Goal: Complete application form: Complete application form

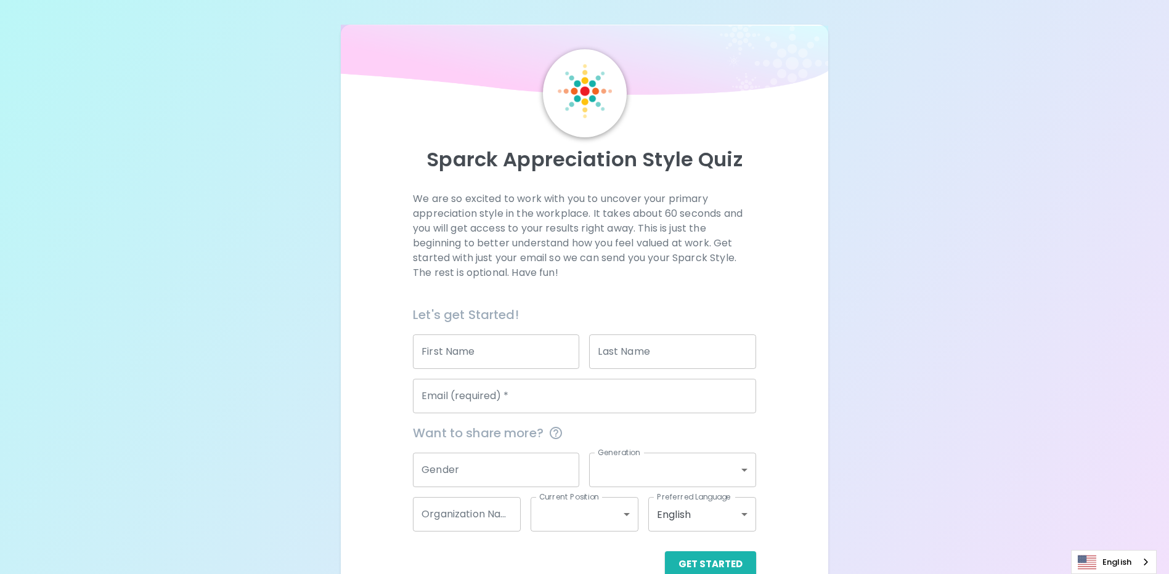
click at [497, 345] on input "First Name" at bounding box center [496, 352] width 166 height 35
type input "Tarina"
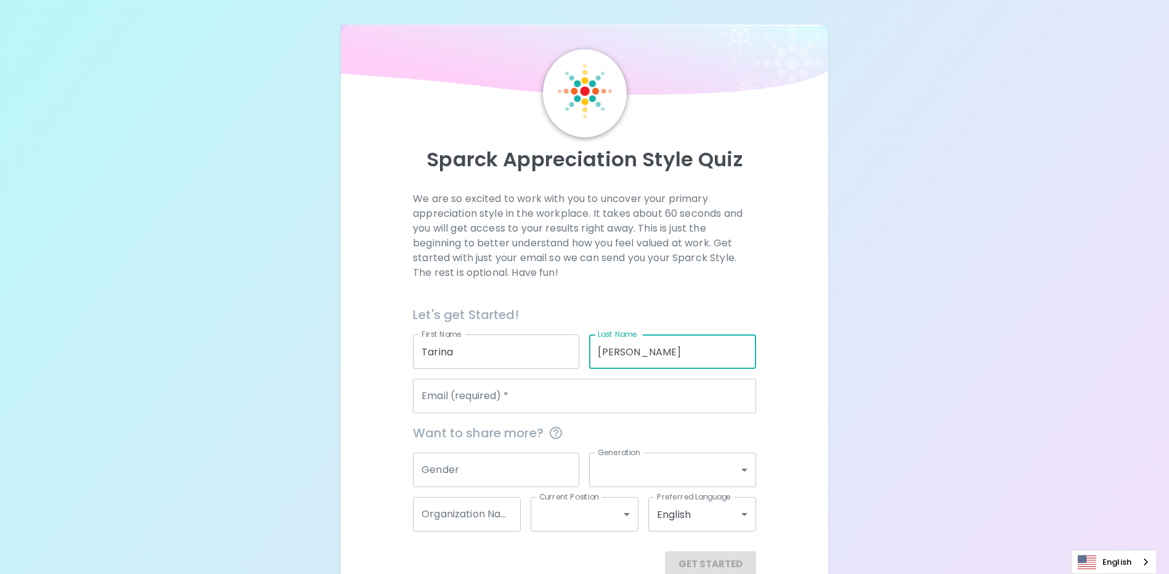
type input "[PERSON_NAME]"
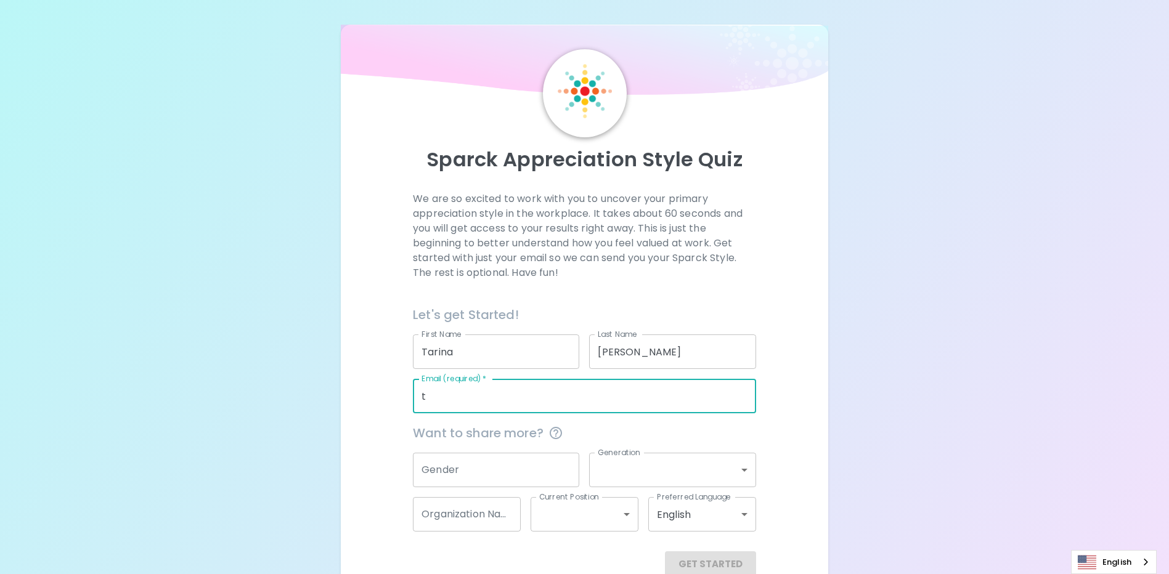
type input "[EMAIL_ADDRESS][PERSON_NAME][DOMAIN_NAME]"
type input "Weyburn Credit Union"
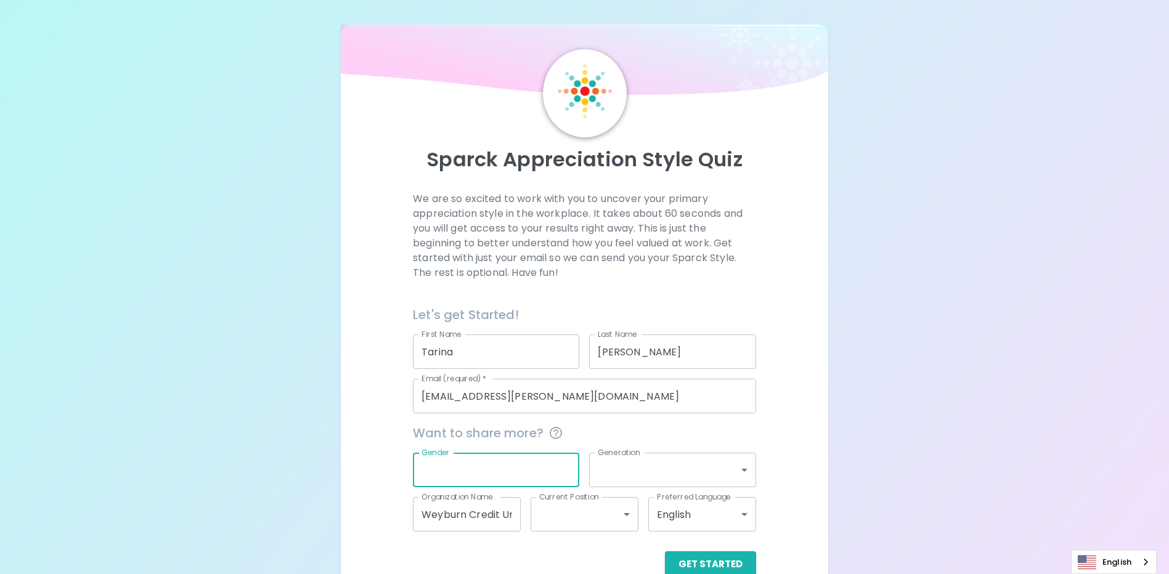
click at [449, 478] on input "Gender" at bounding box center [496, 470] width 166 height 35
type input "[DEMOGRAPHIC_DATA]"
click at [640, 474] on body "Sparck Appreciation Style Quiz We are so excited to work with you to uncover yo…" at bounding box center [584, 301] width 1169 height 602
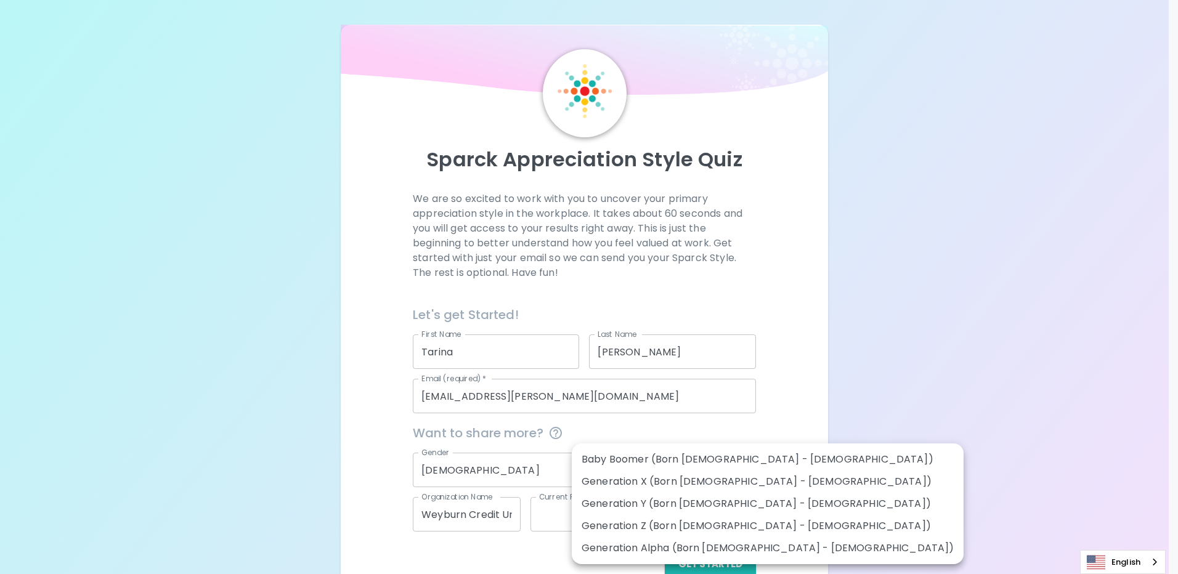
click at [696, 484] on li "Generation X (Born [DEMOGRAPHIC_DATA] - [DEMOGRAPHIC_DATA])" at bounding box center [768, 482] width 392 height 22
type input "generation_x"
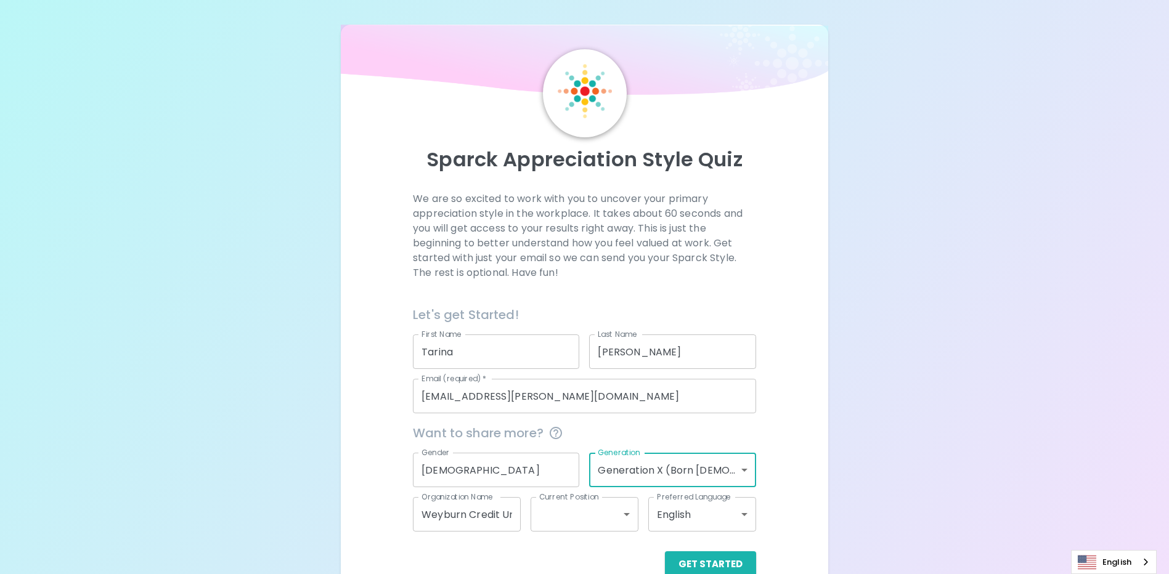
click at [624, 518] on body "Sparck Appreciation Style Quiz We are so excited to work with you to uncover yo…" at bounding box center [584, 301] width 1169 height 602
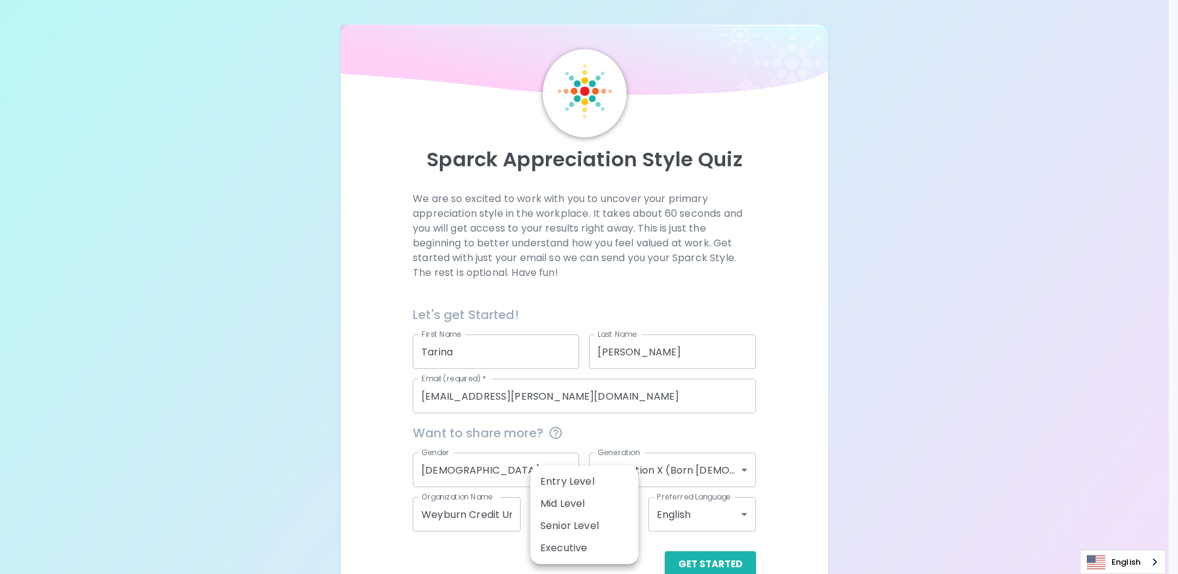
click at [606, 484] on li "Entry Level" at bounding box center [584, 482] width 108 height 22
type input "entry_level"
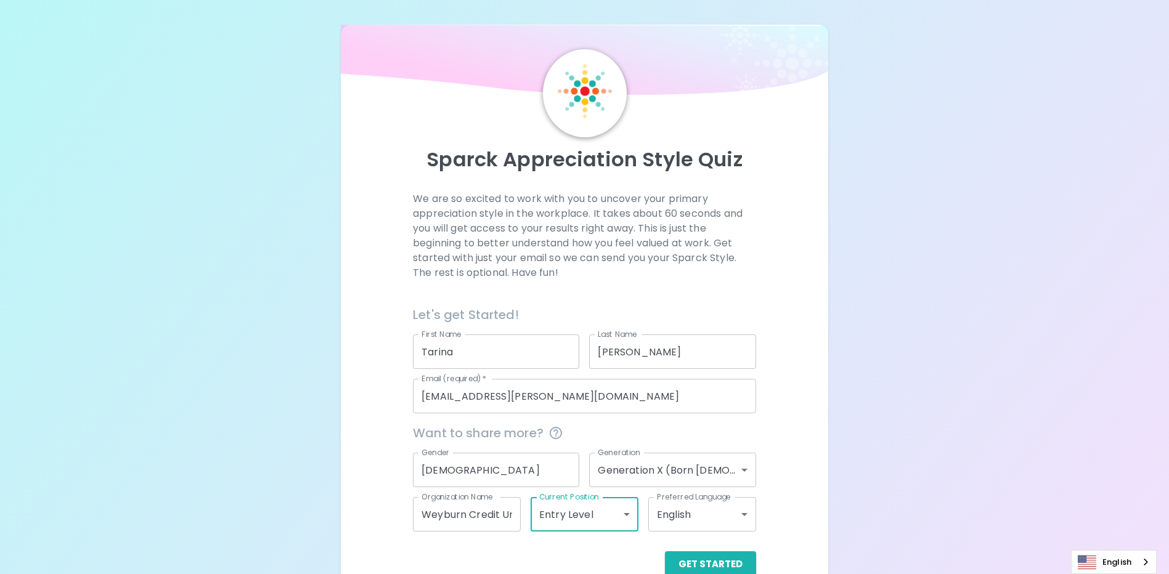
scroll to position [28, 0]
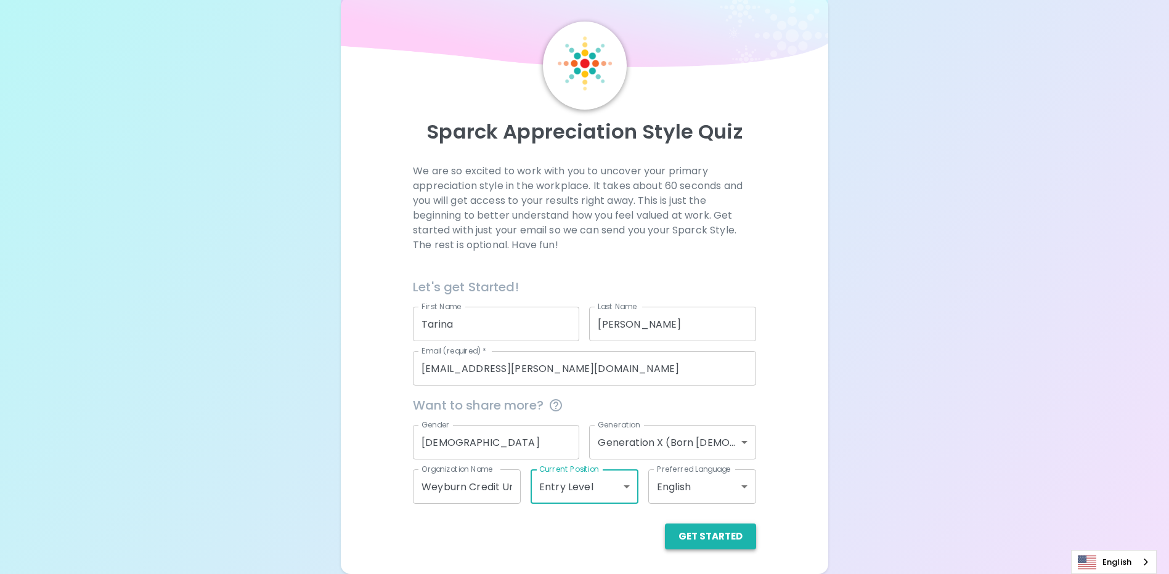
click at [714, 530] on button "Get Started" at bounding box center [710, 537] width 91 height 26
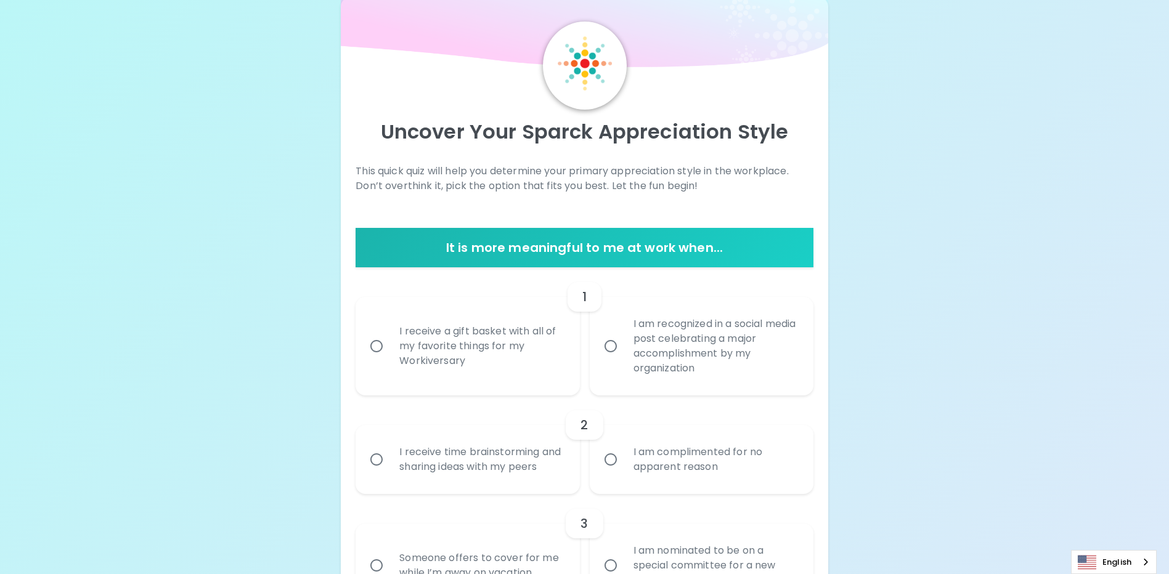
scroll to position [89, 0]
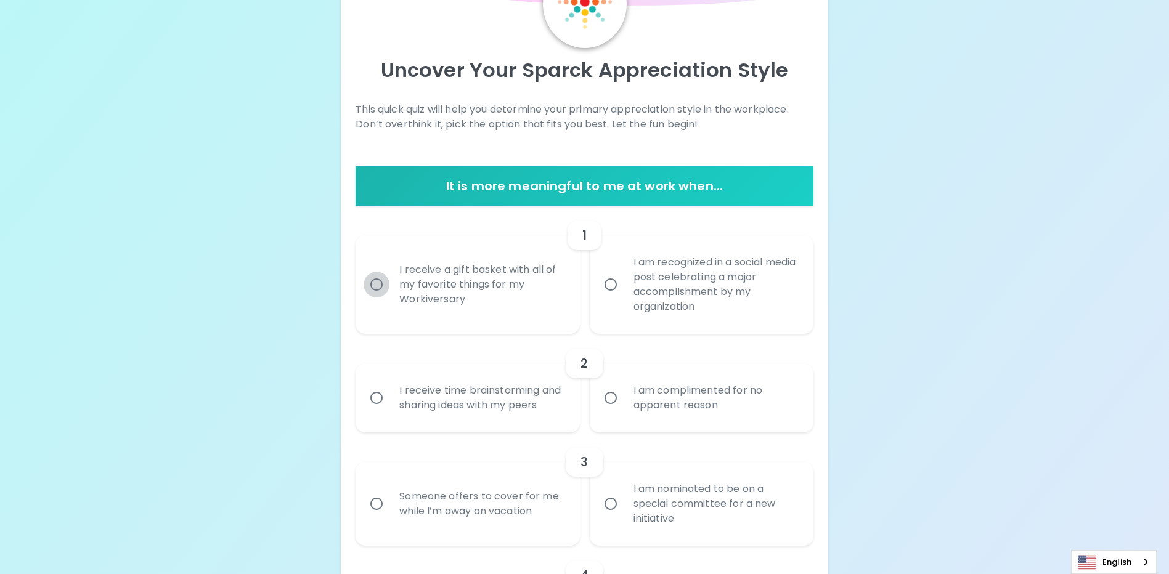
click at [383, 288] on input "I receive a gift basket with all of my favorite things for my Workiversary" at bounding box center [376, 285] width 26 height 26
radio input "true"
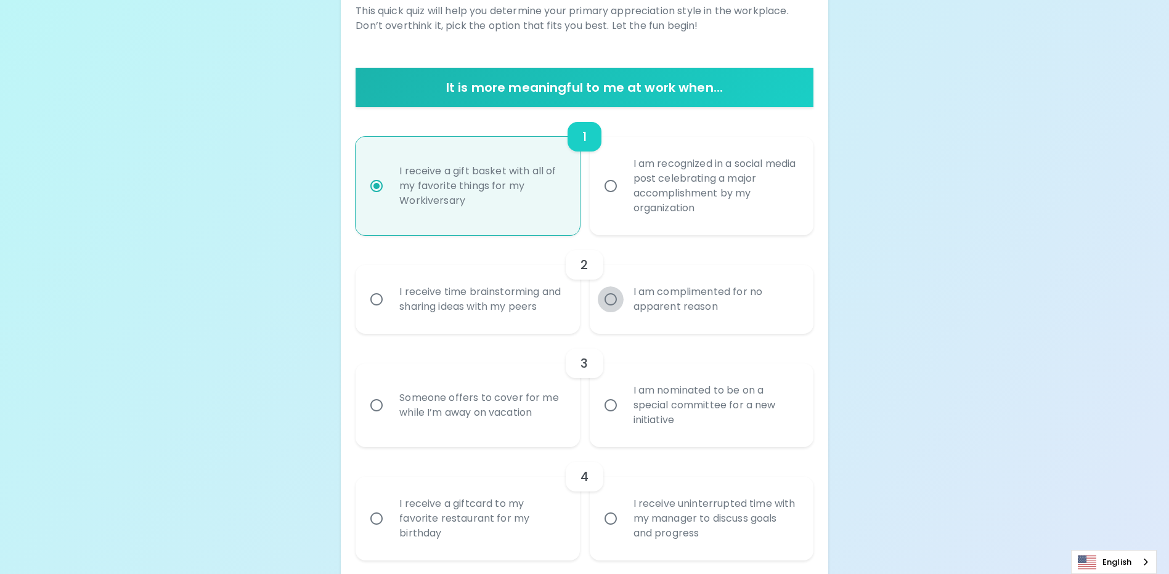
click at [611, 309] on input "I am complimented for no apparent reason" at bounding box center [611, 299] width 26 height 26
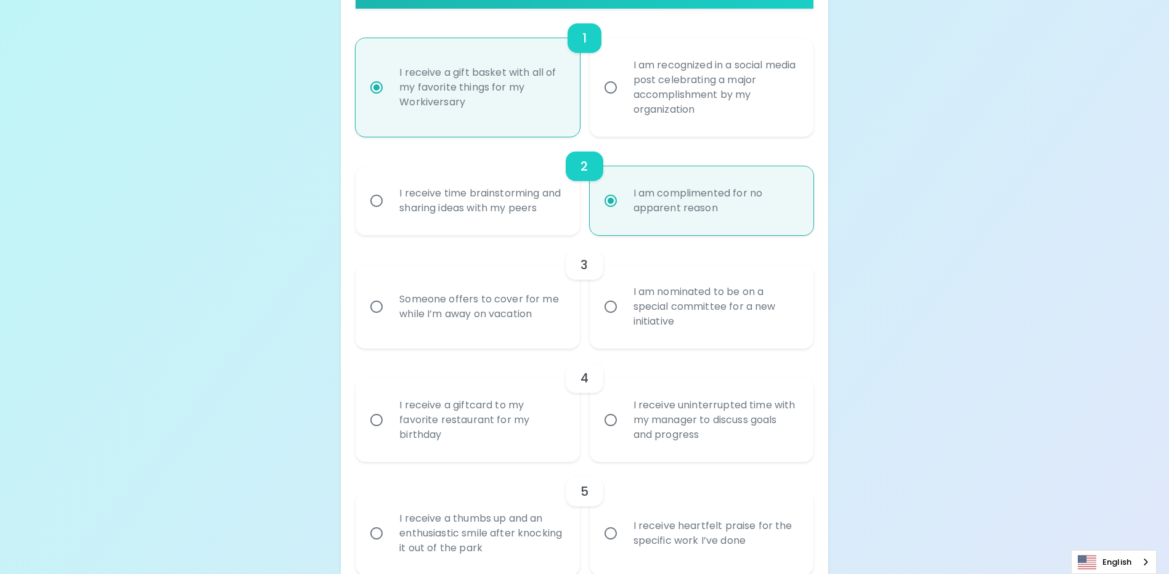
radio input "true"
click at [379, 205] on input "I receive time brainstorming and sharing ideas with my peers" at bounding box center [376, 201] width 26 height 26
radio input "true"
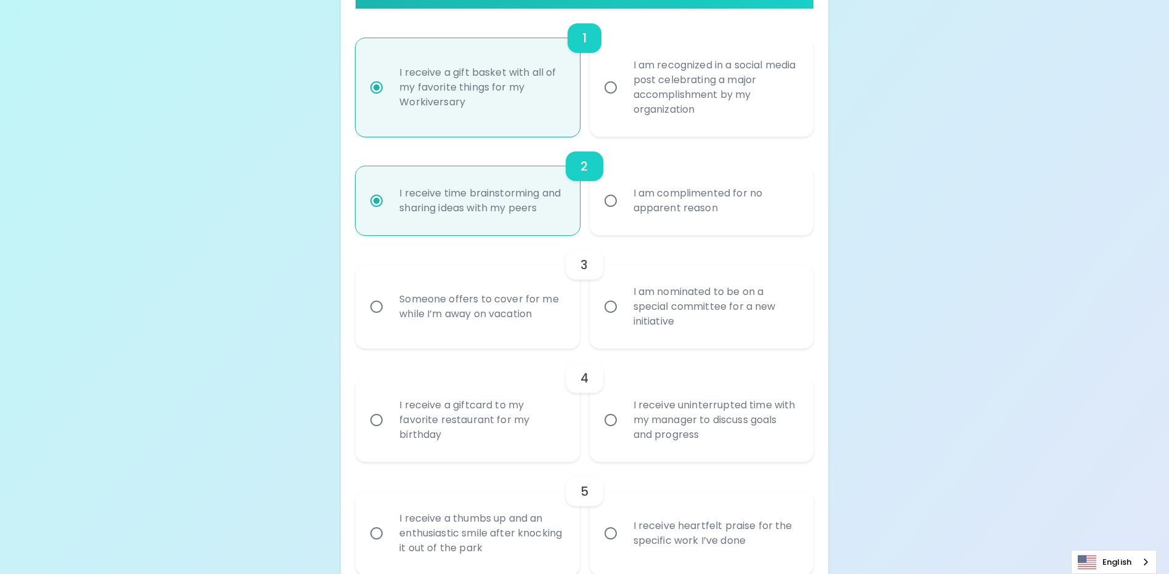
radio input "true"
click at [607, 213] on input "I am complimented for no apparent reason" at bounding box center [611, 201] width 26 height 26
radio input "true"
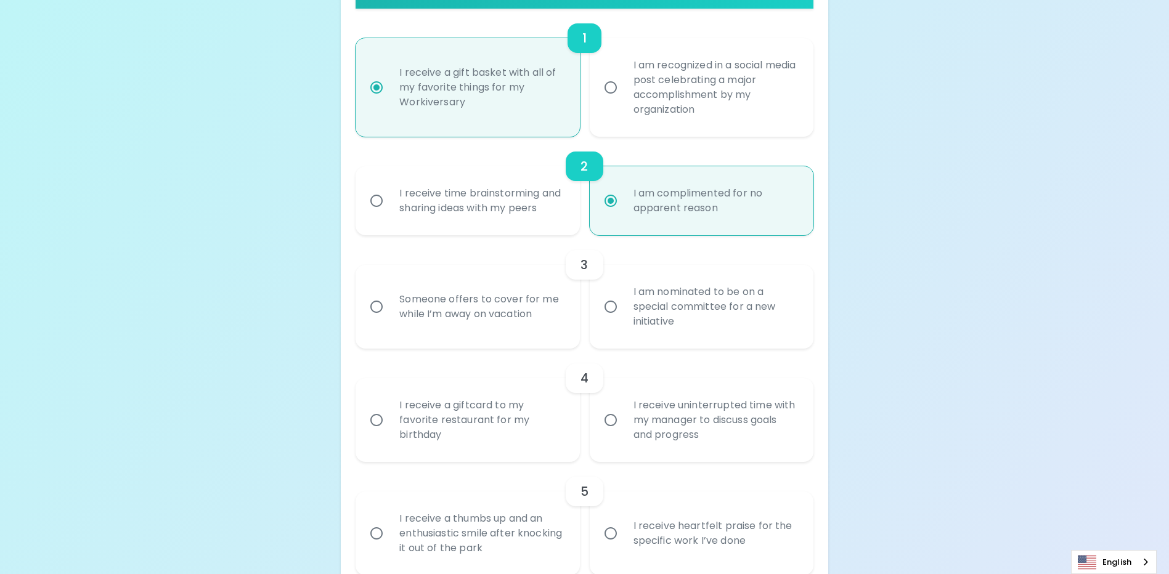
radio input "true"
click at [377, 320] on input "Someone offers to cover for me while I’m away on vacation" at bounding box center [376, 307] width 26 height 26
radio input "false"
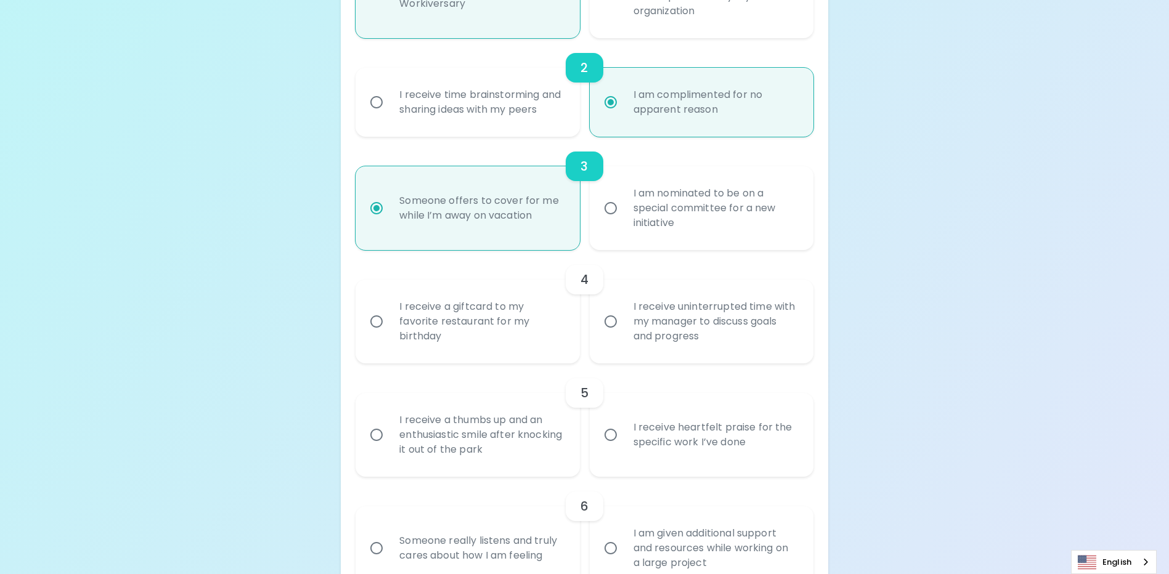
radio input "true"
click at [373, 335] on input "I receive a giftcard to my favorite restaurant for my birthday" at bounding box center [376, 322] width 26 height 26
radio input "false"
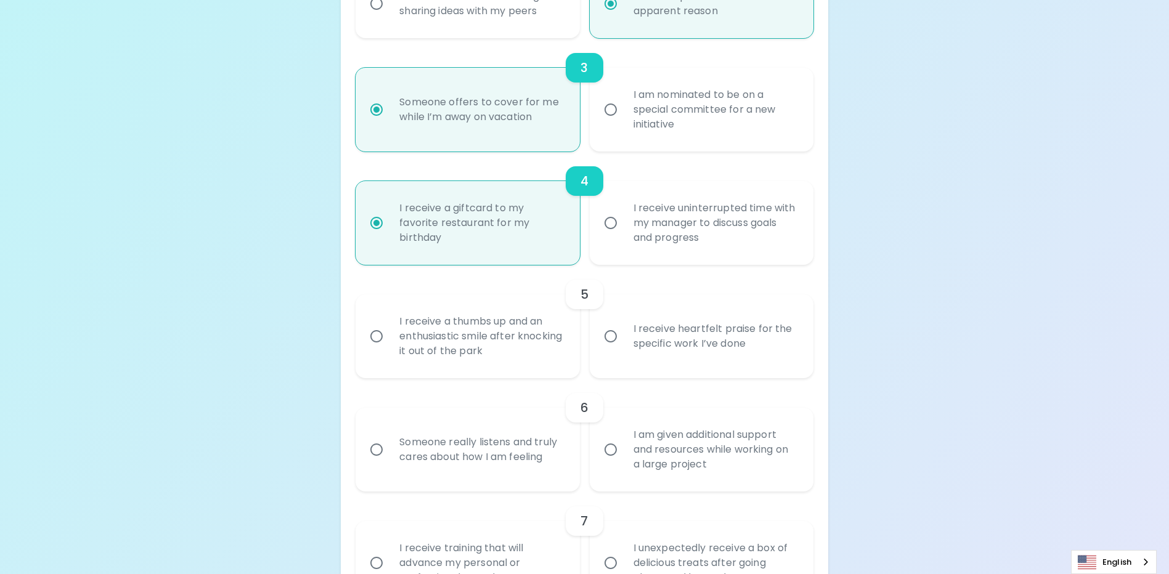
scroll to position [545, 0]
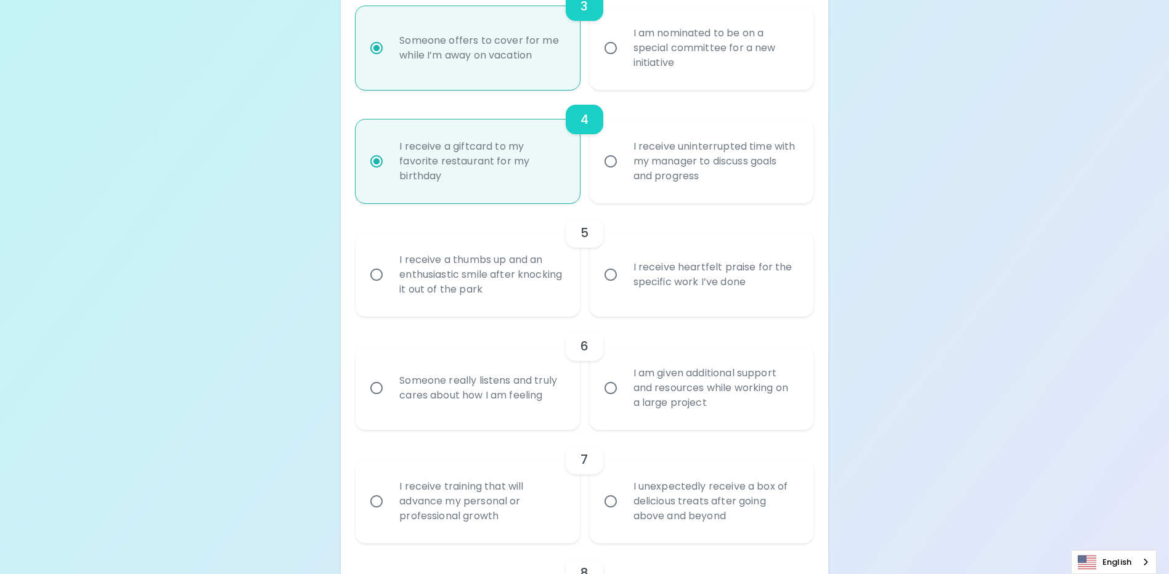
radio input "true"
click at [375, 288] on input "I receive a thumbs up and an enthusiastic smile after knocking it out of the pa…" at bounding box center [376, 275] width 26 height 26
radio input "false"
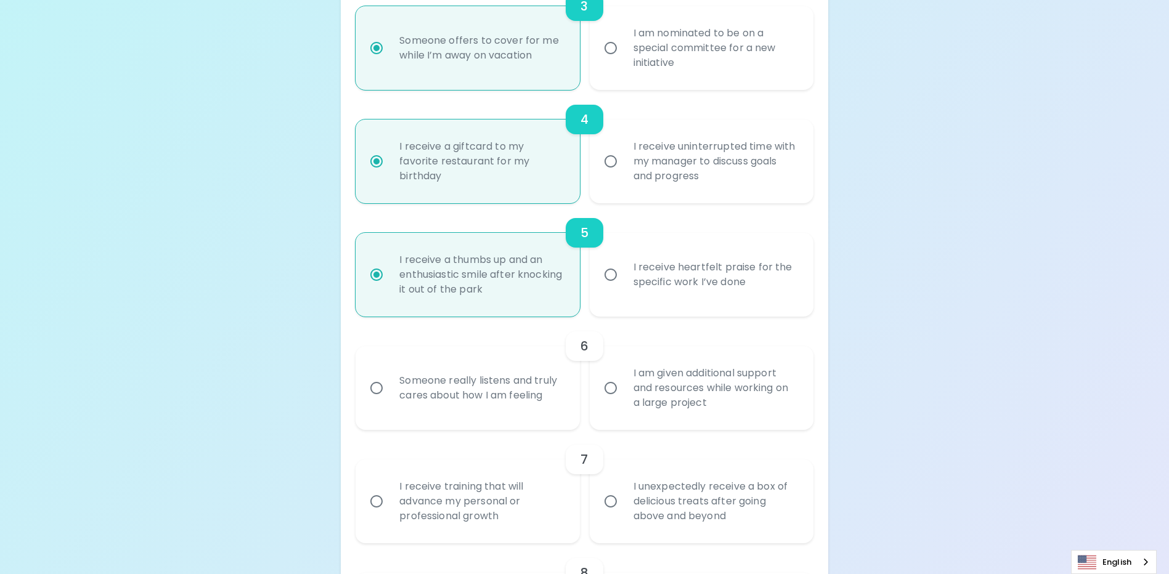
scroll to position [644, 0]
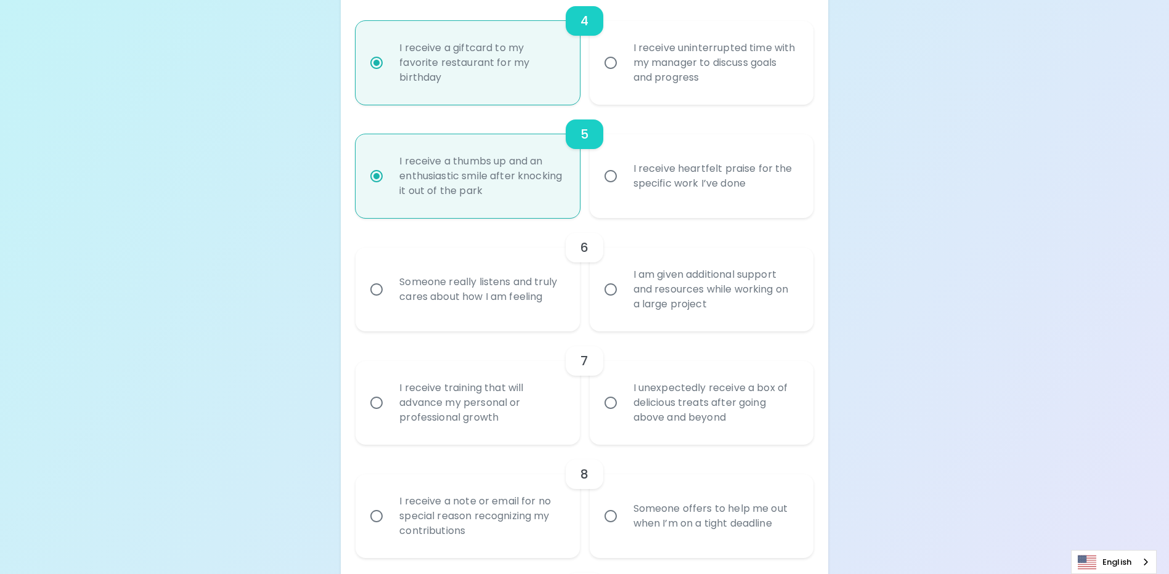
radio input "true"
click at [373, 303] on input "Someone really listens and truly cares about how I am feeling" at bounding box center [376, 290] width 26 height 26
radio input "false"
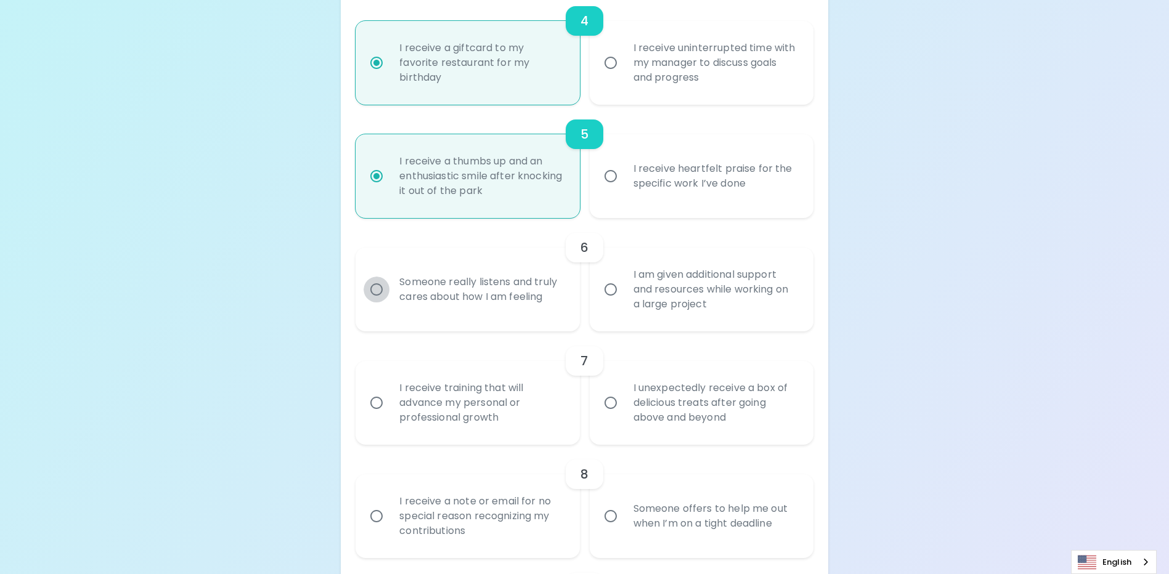
radio input "false"
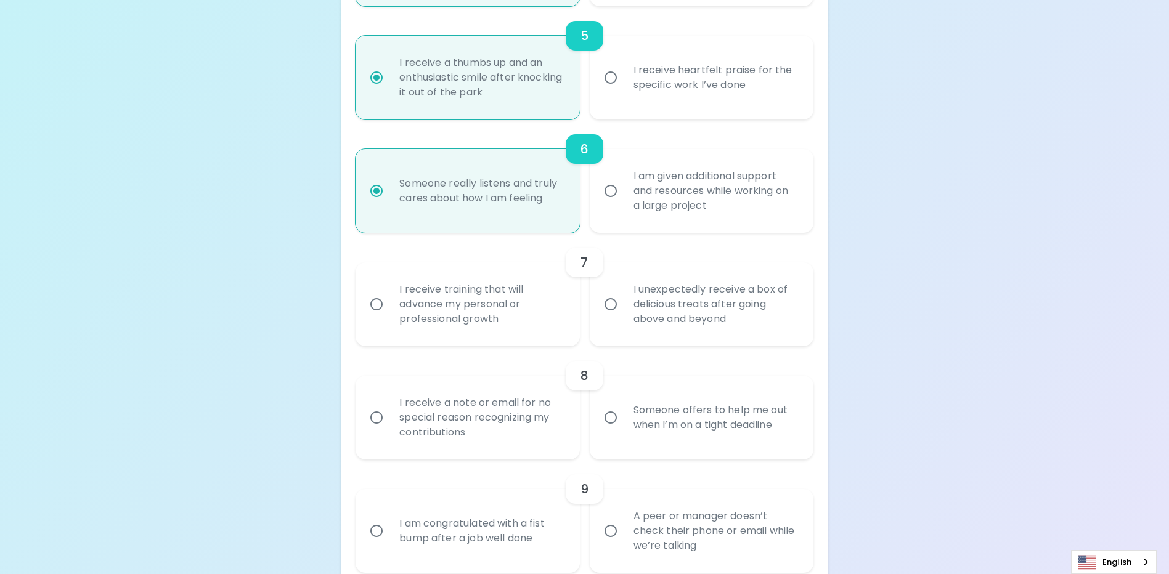
radio input "true"
click at [387, 317] on input "I receive training that will advance my personal or professional growth" at bounding box center [376, 304] width 26 height 26
radio input "false"
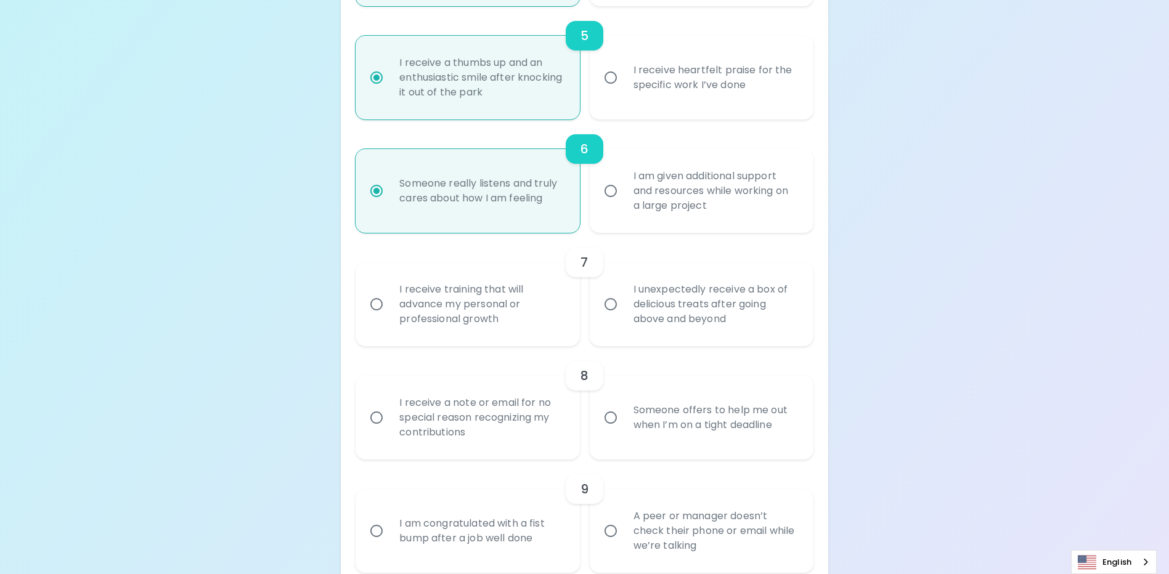
radio input "false"
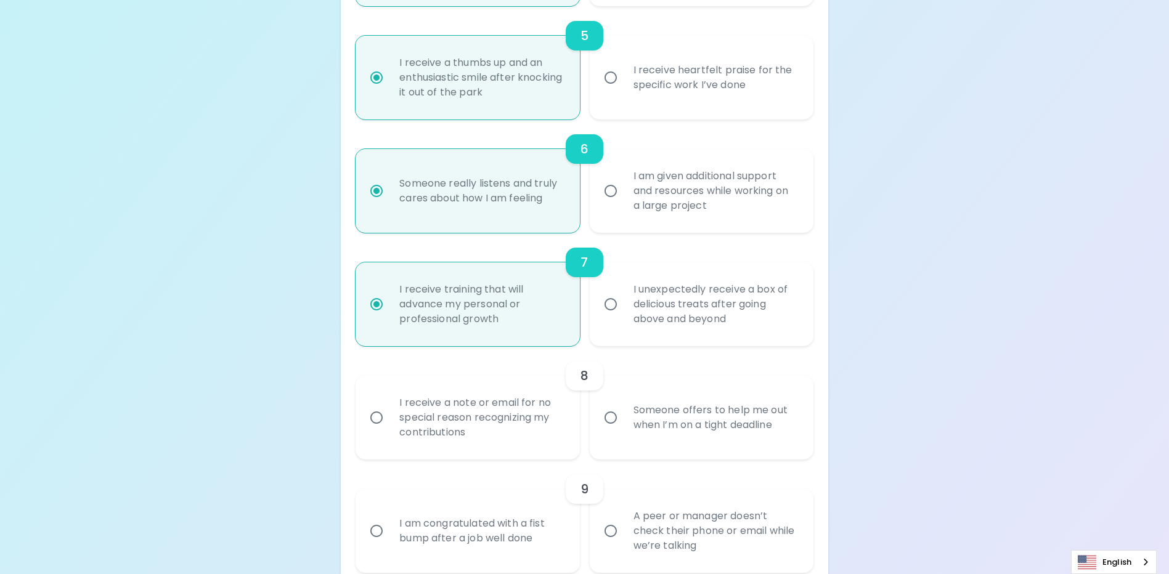
scroll to position [841, 0]
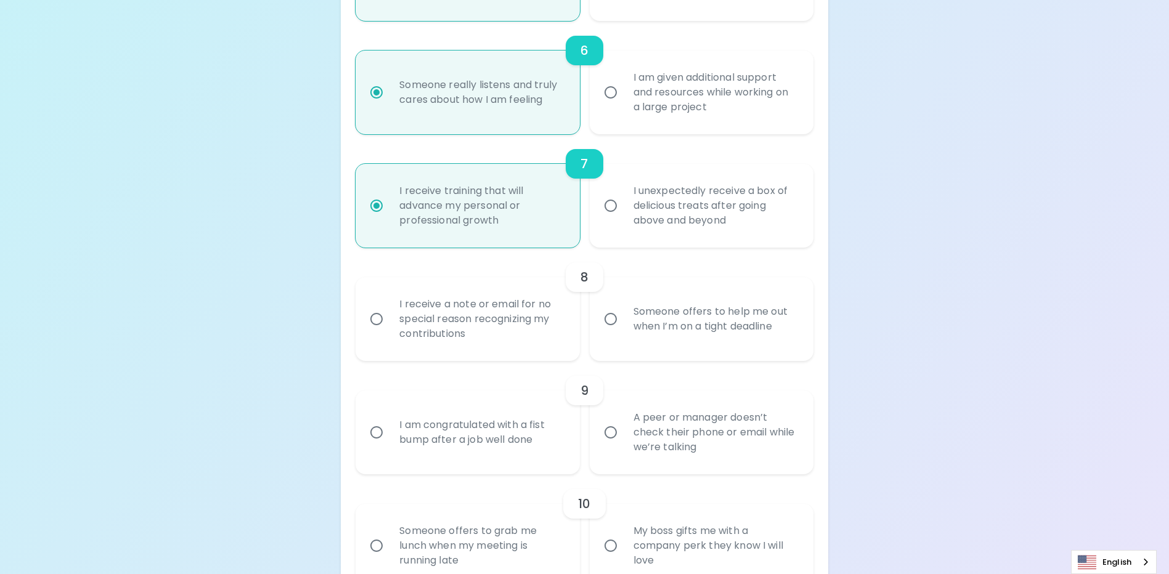
radio input "true"
click at [607, 332] on input "Someone offers to help me out when I’m on a tight deadline" at bounding box center [611, 319] width 26 height 26
radio input "false"
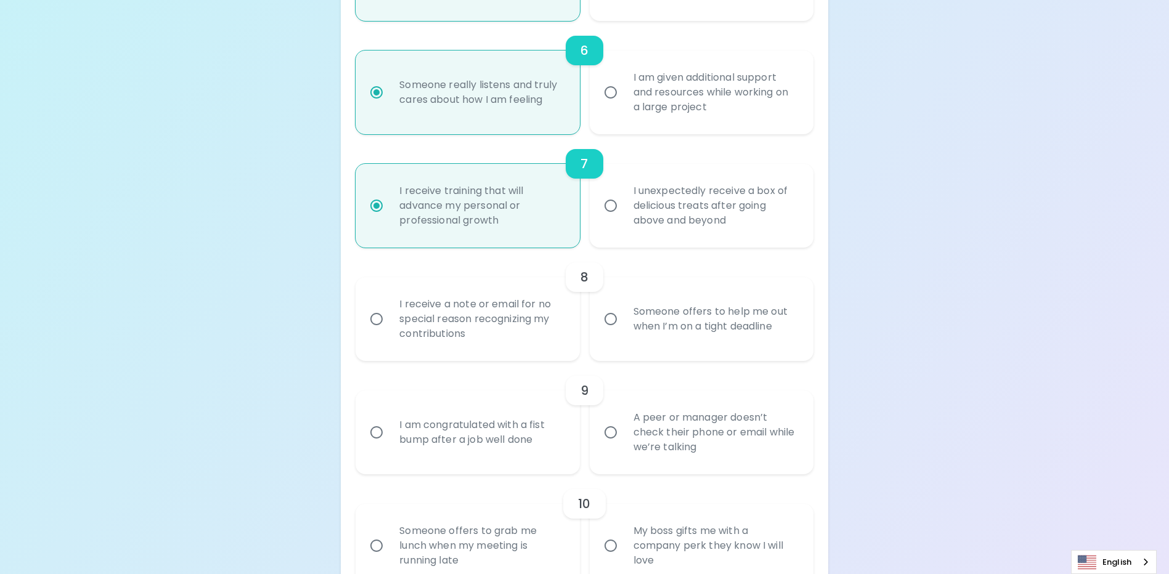
radio input "false"
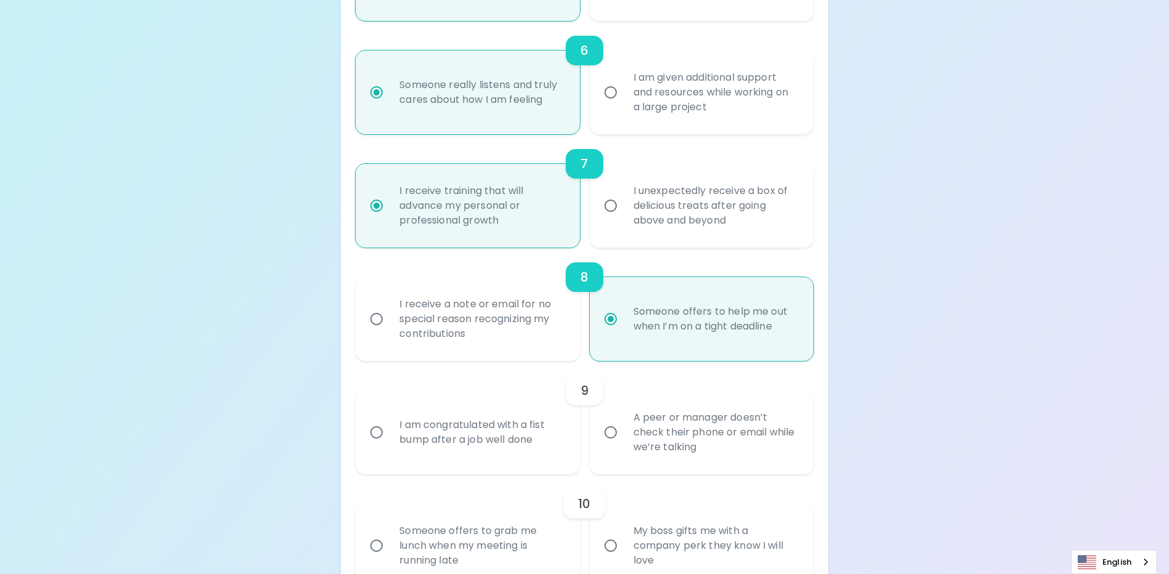
scroll to position [940, 0]
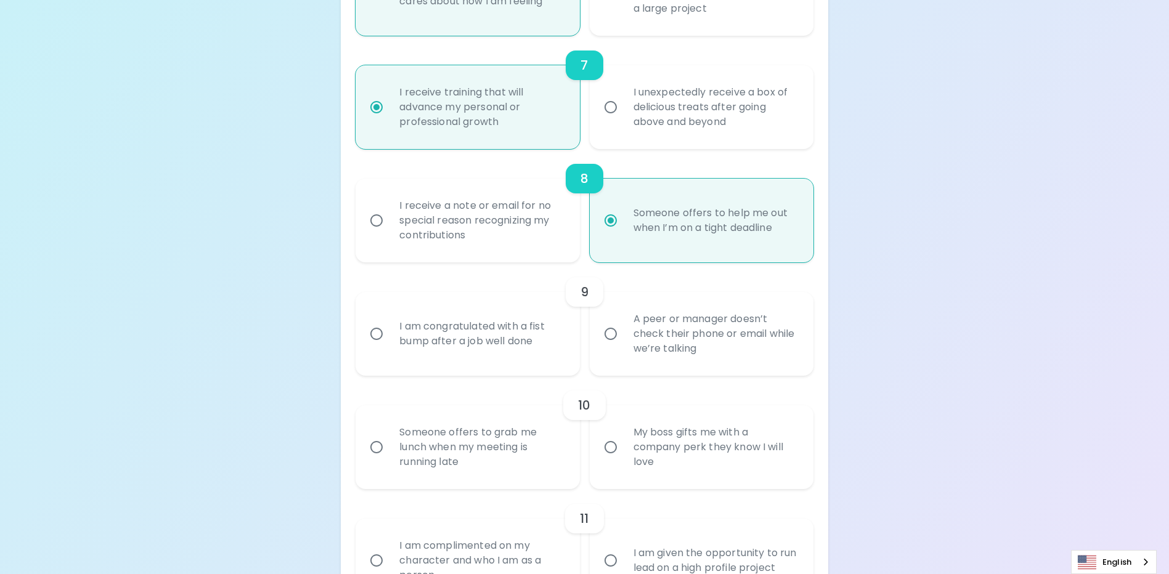
radio input "true"
click at [377, 347] on input "I am congratulated with a fist bump after a job well done" at bounding box center [376, 334] width 26 height 26
radio input "false"
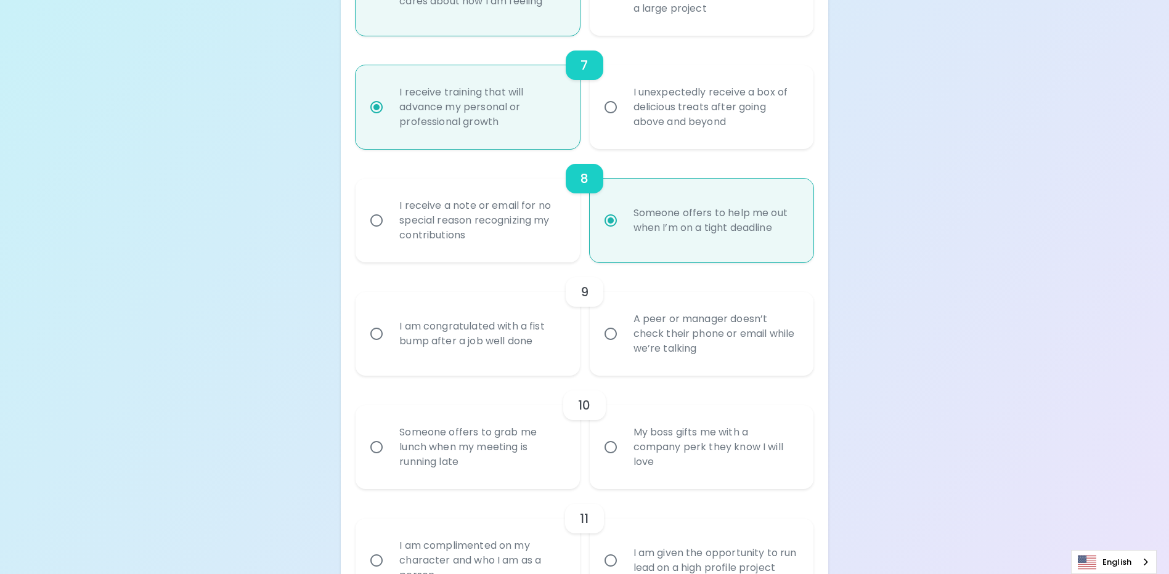
radio input "false"
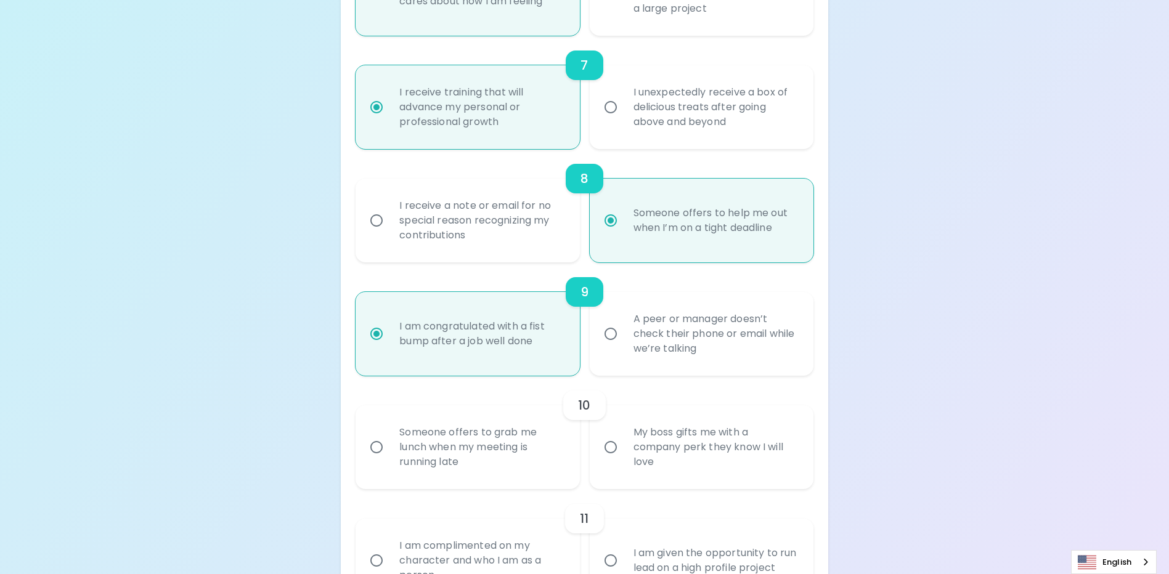
scroll to position [1038, 0]
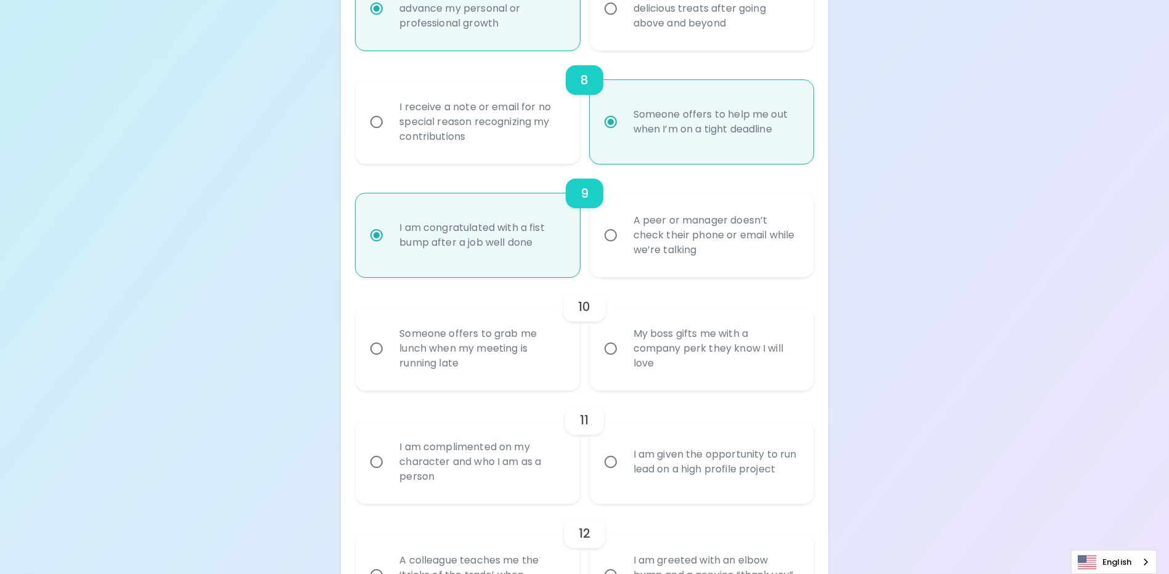
radio input "true"
click at [611, 362] on input "My boss gifts me with a company perk they know I will love" at bounding box center [611, 349] width 26 height 26
radio input "false"
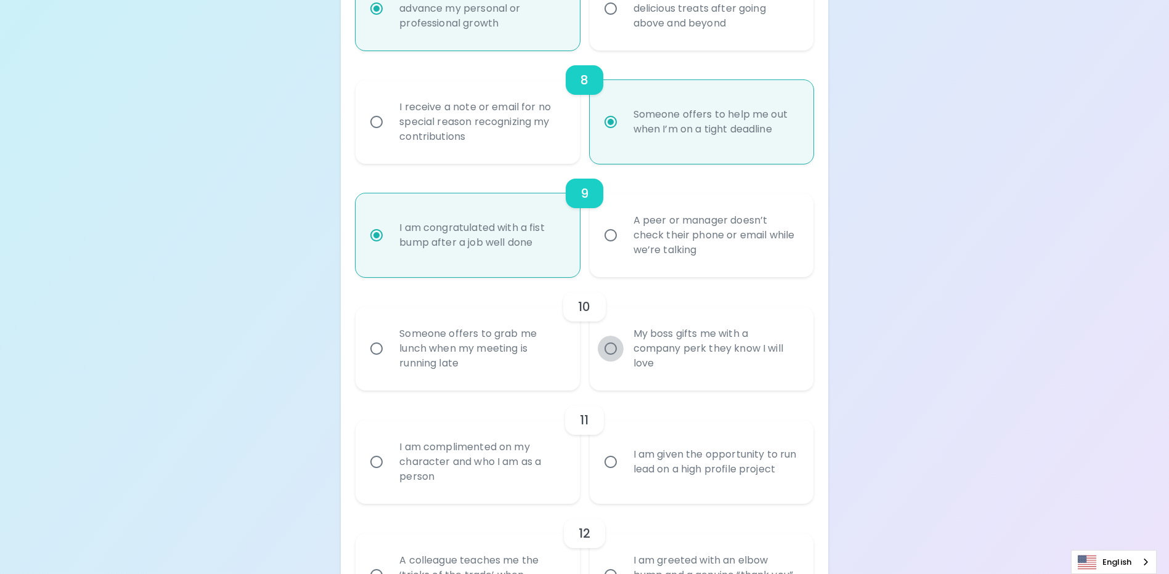
radio input "false"
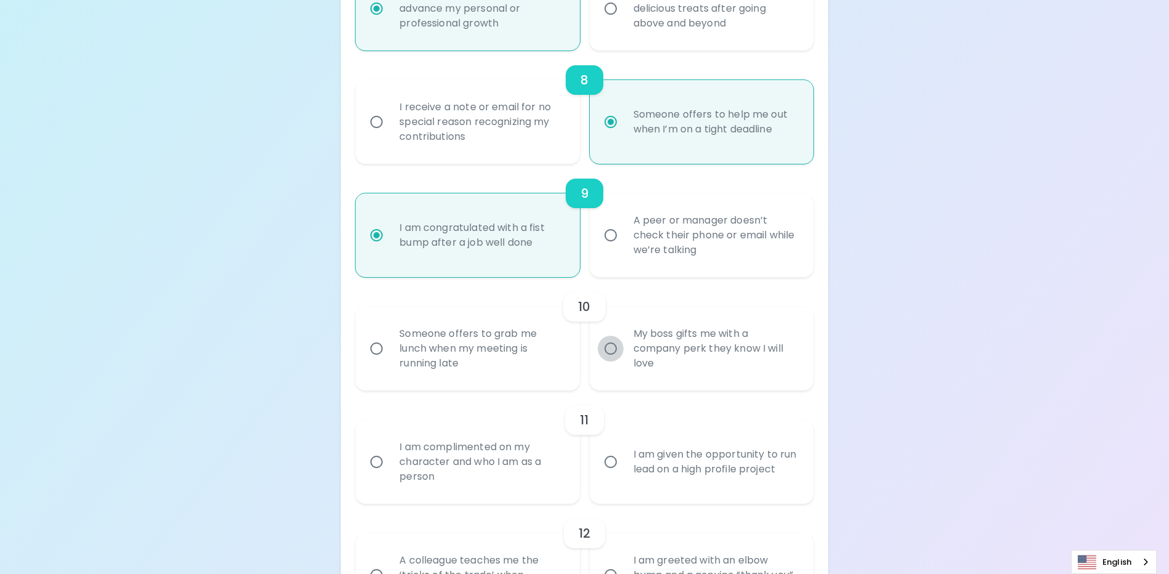
scroll to position [1137, 0]
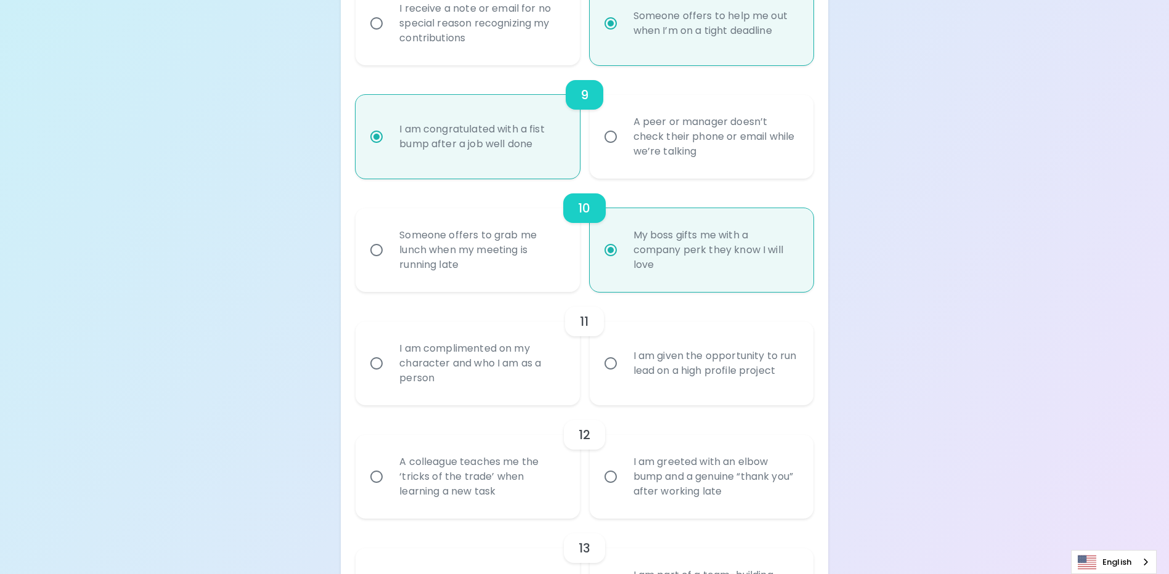
radio input "true"
click at [375, 376] on input "I am complimented on my character and who I am as a person" at bounding box center [376, 364] width 26 height 26
radio input "false"
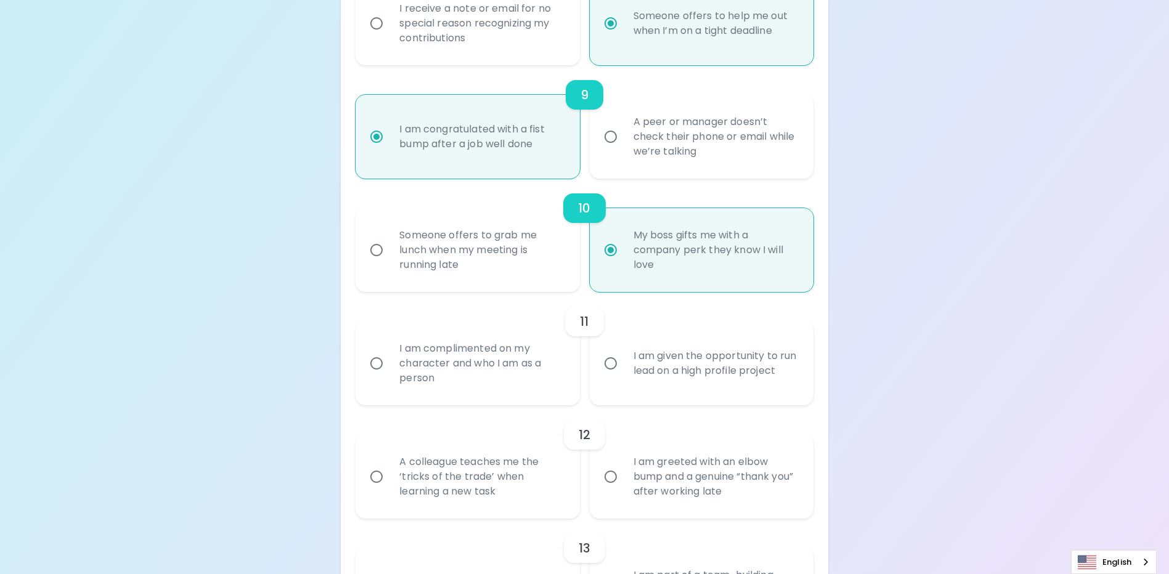
radio input "false"
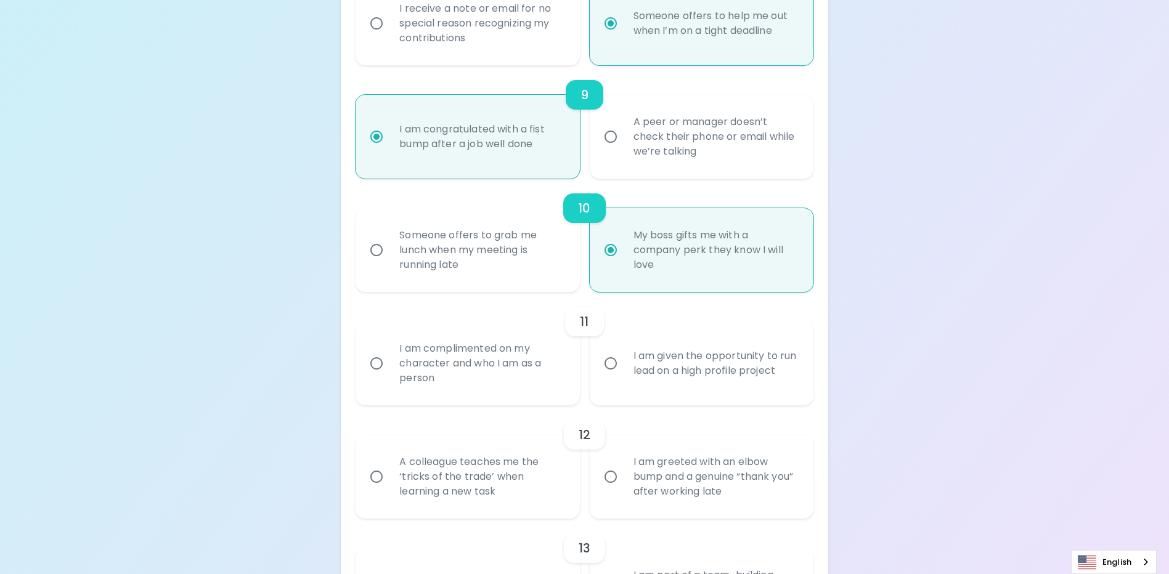
radio input "false"
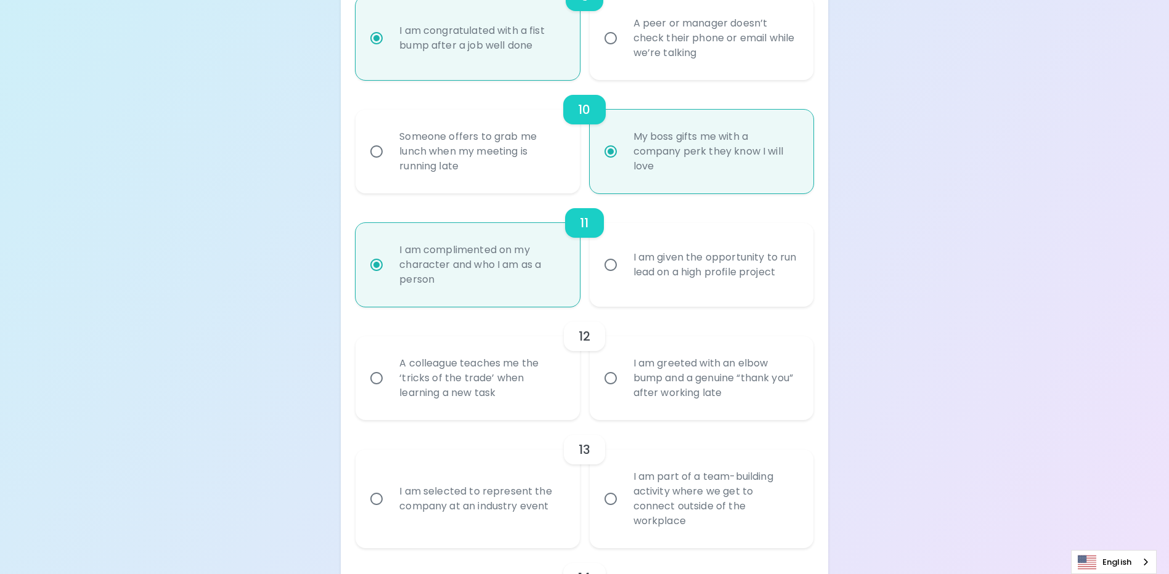
scroll to position [1297, 0]
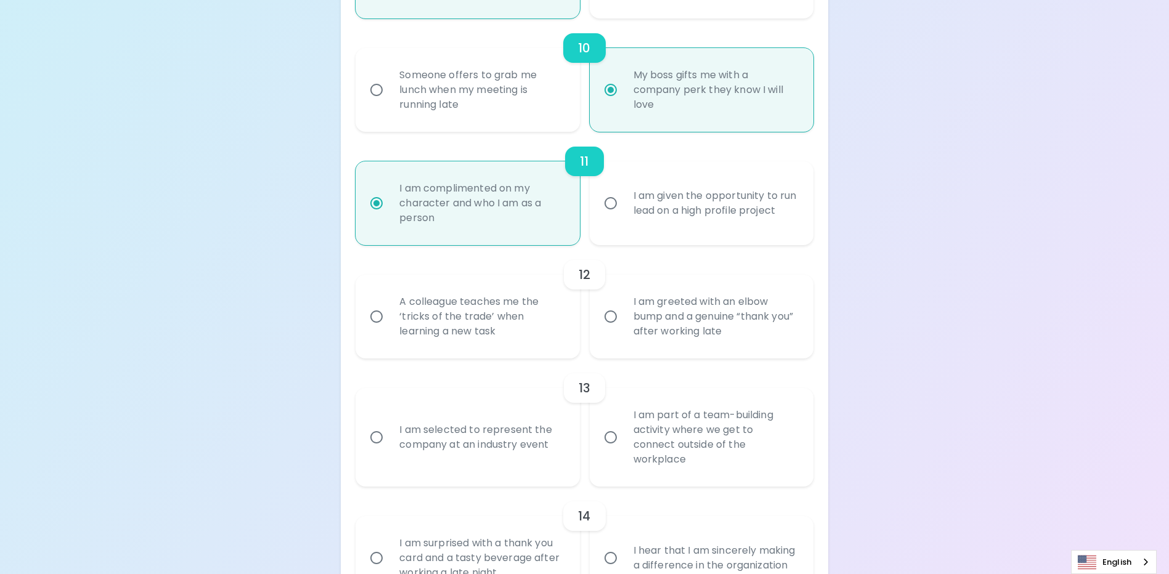
radio input "true"
click at [375, 330] on input "A colleague teaches me the ‘tricks of the trade’ when learning a new task" at bounding box center [376, 317] width 26 height 26
radio input "false"
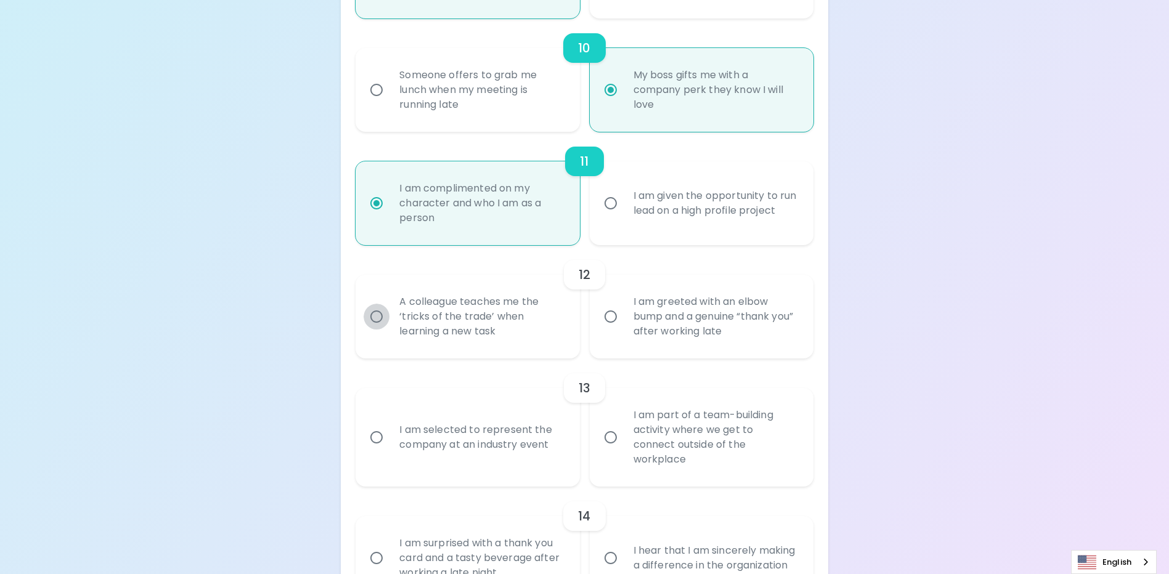
radio input "false"
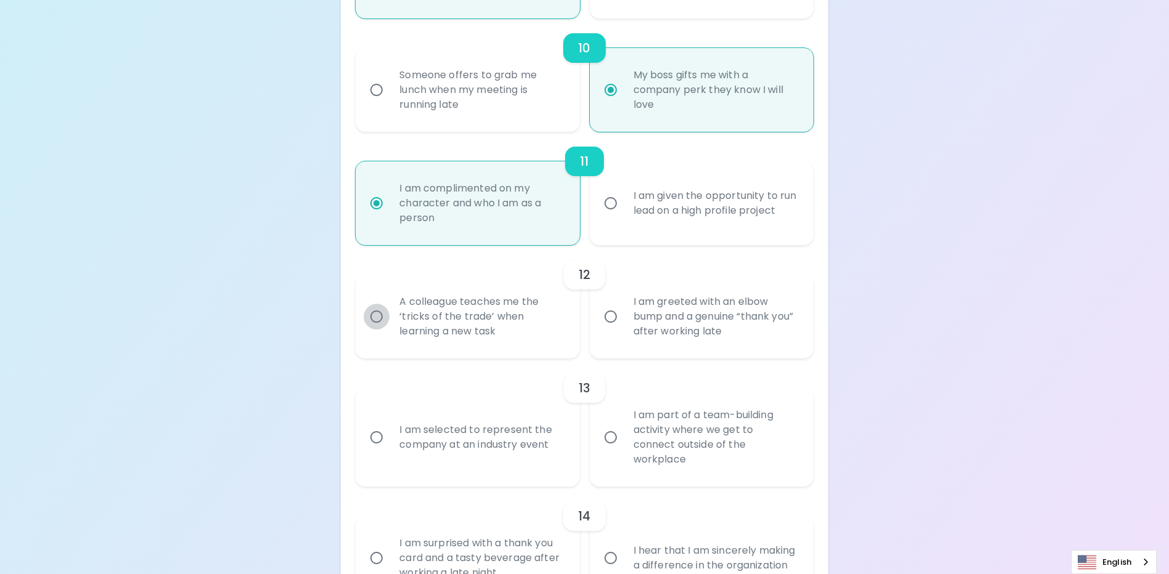
radio input "false"
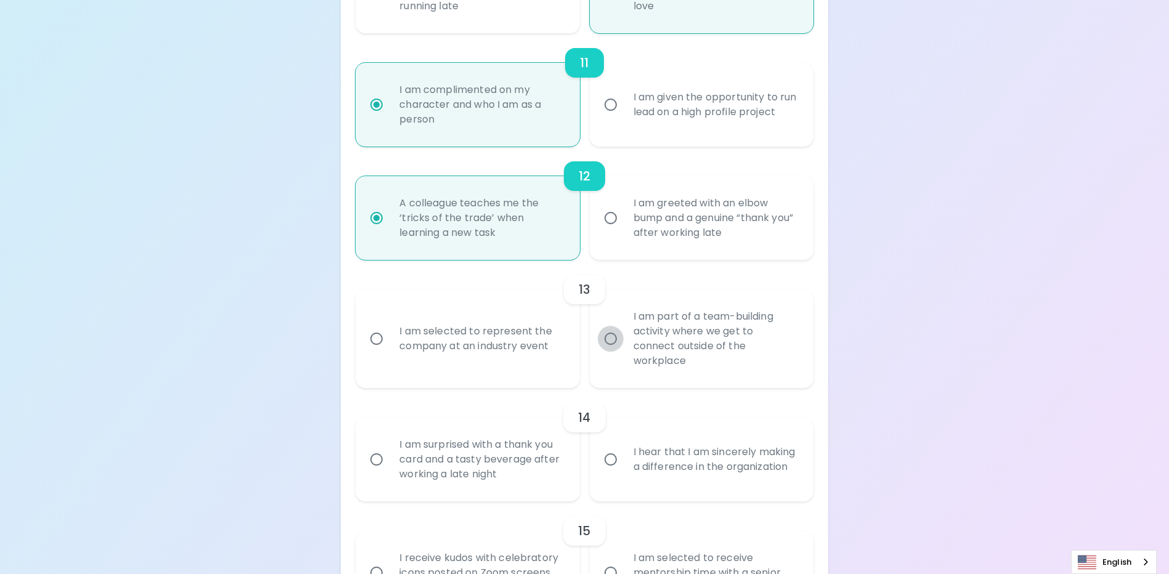
radio input "true"
click at [607, 347] on input "I am part of a team-building activity where we get to connect outside of the wo…" at bounding box center [611, 339] width 26 height 26
radio input "false"
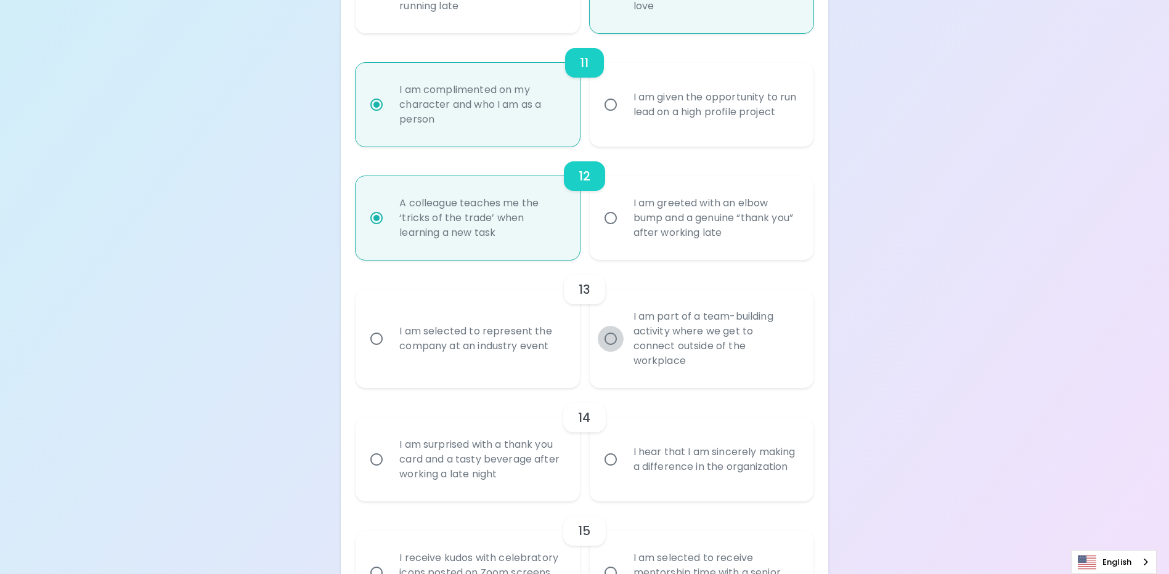
radio input "false"
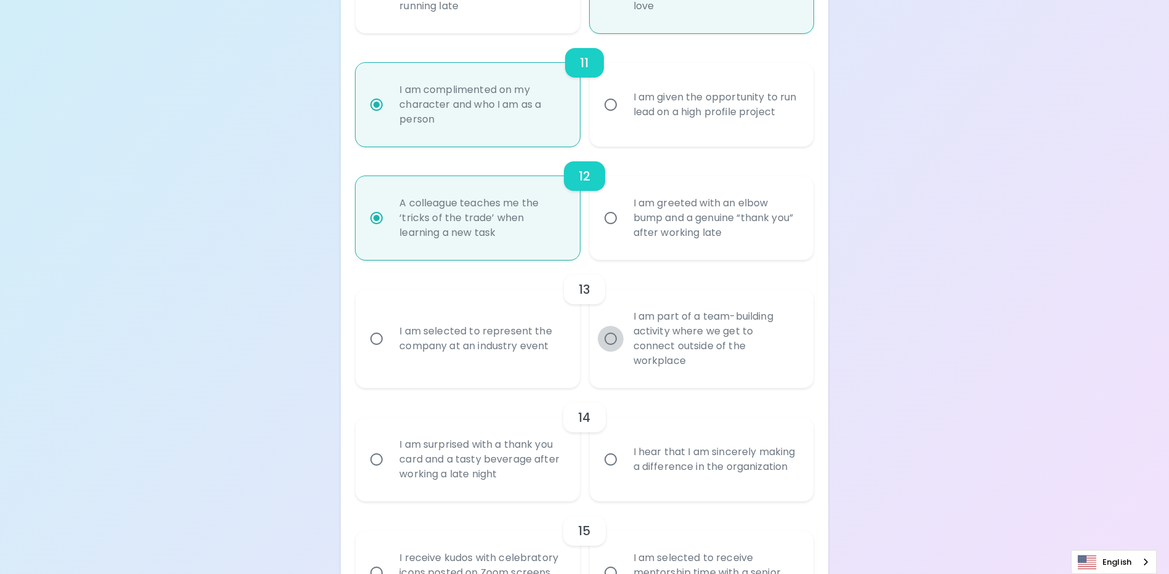
radio input "false"
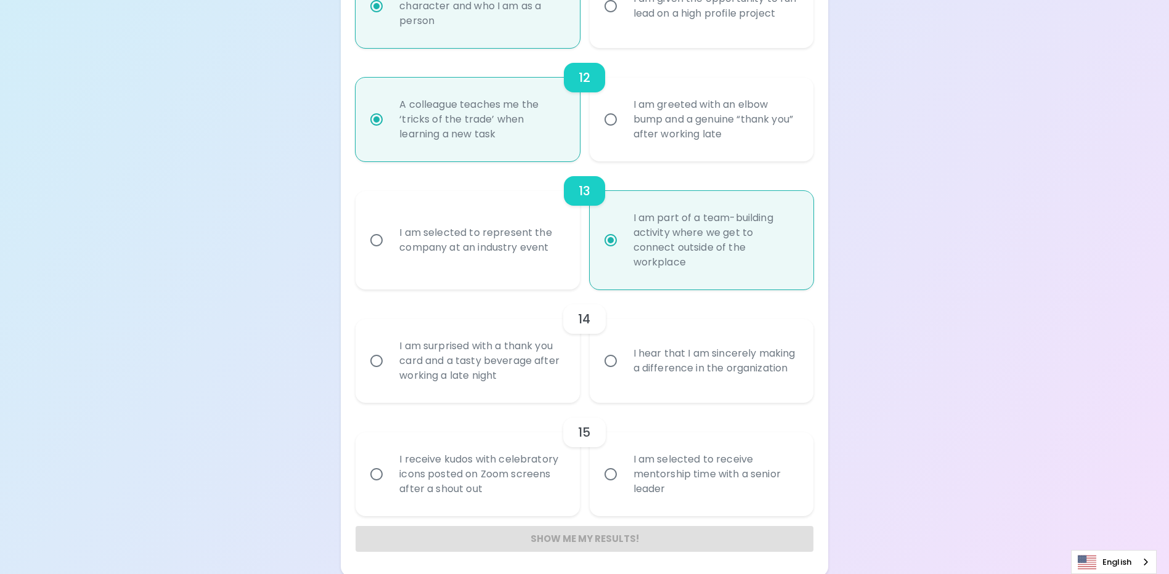
radio input "true"
